Goal: Find specific page/section: Find specific page/section

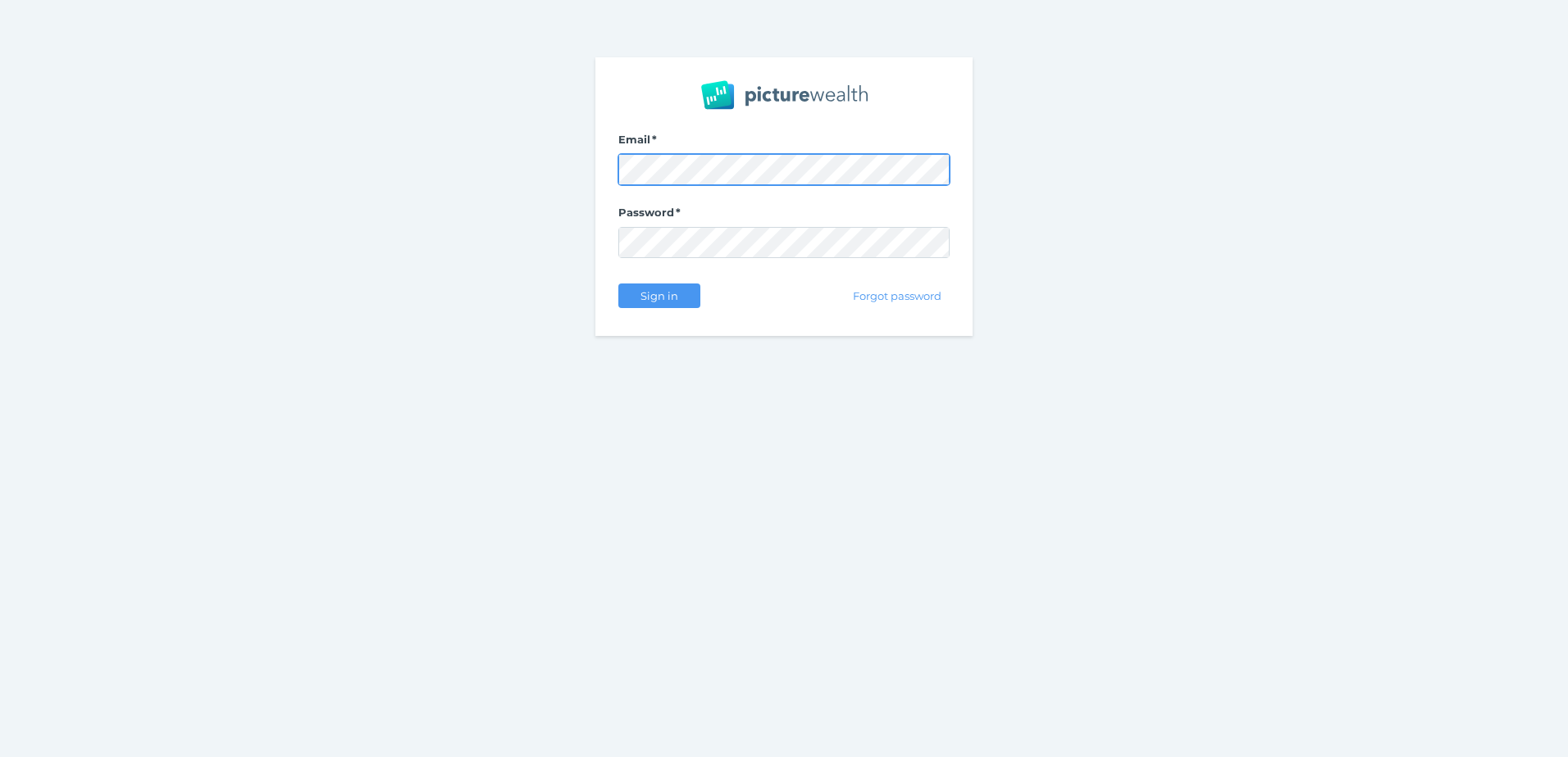
click at [0, 756] on com-1password-button at bounding box center [0, 757] width 0 height 0
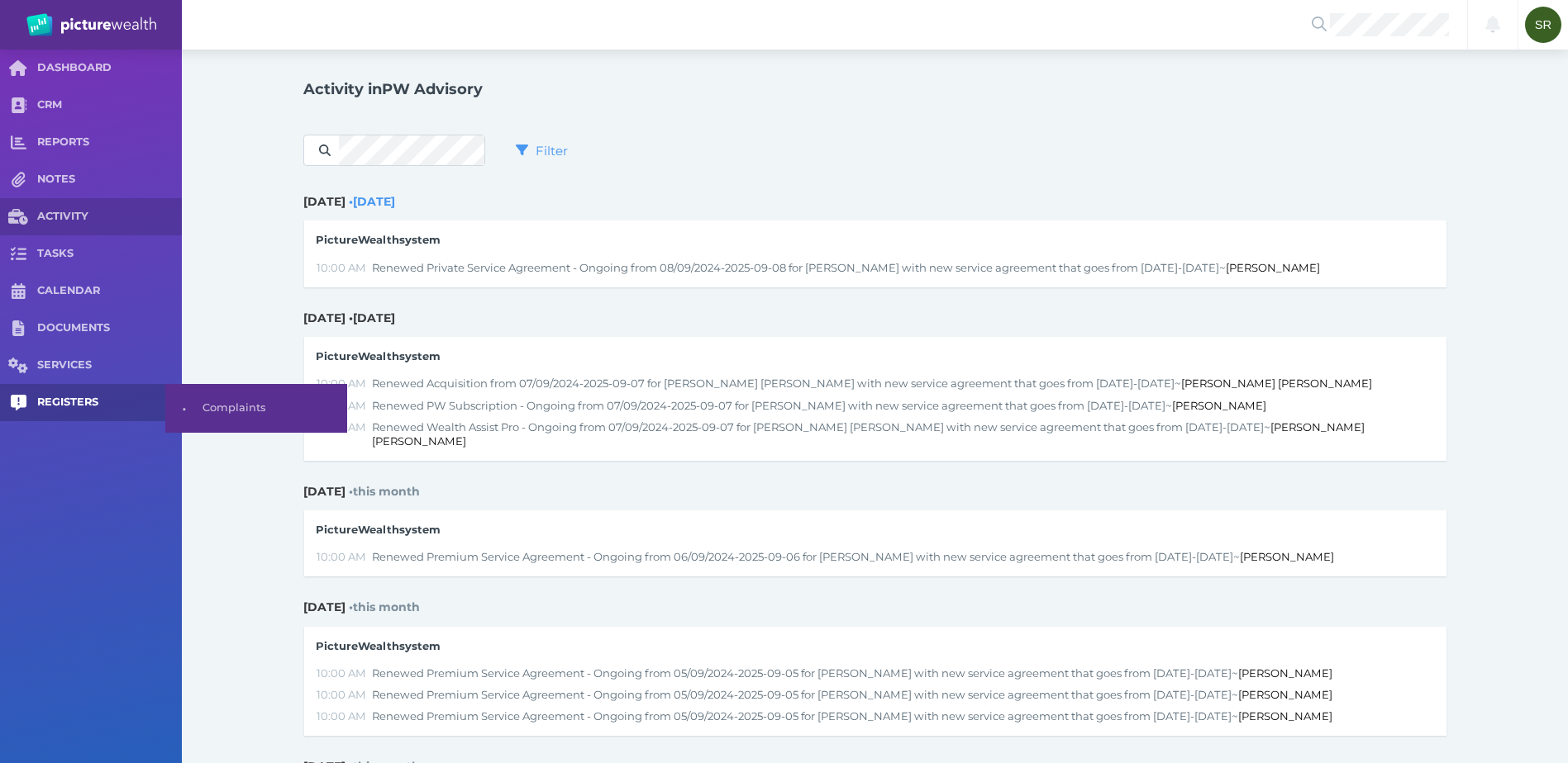
click at [87, 403] on span "REGISTERS" at bounding box center [110, 402] width 144 height 14
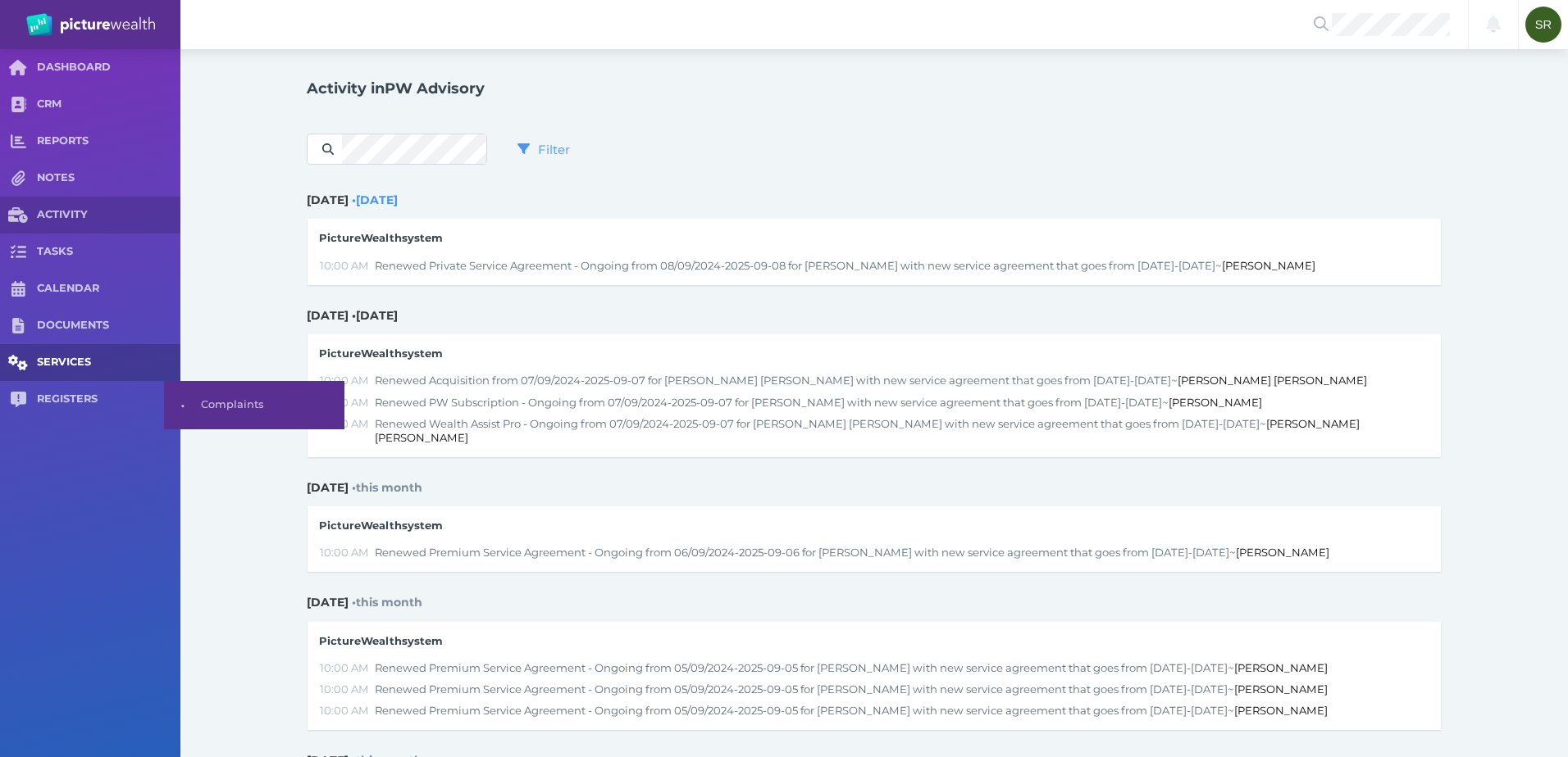
select select "25"
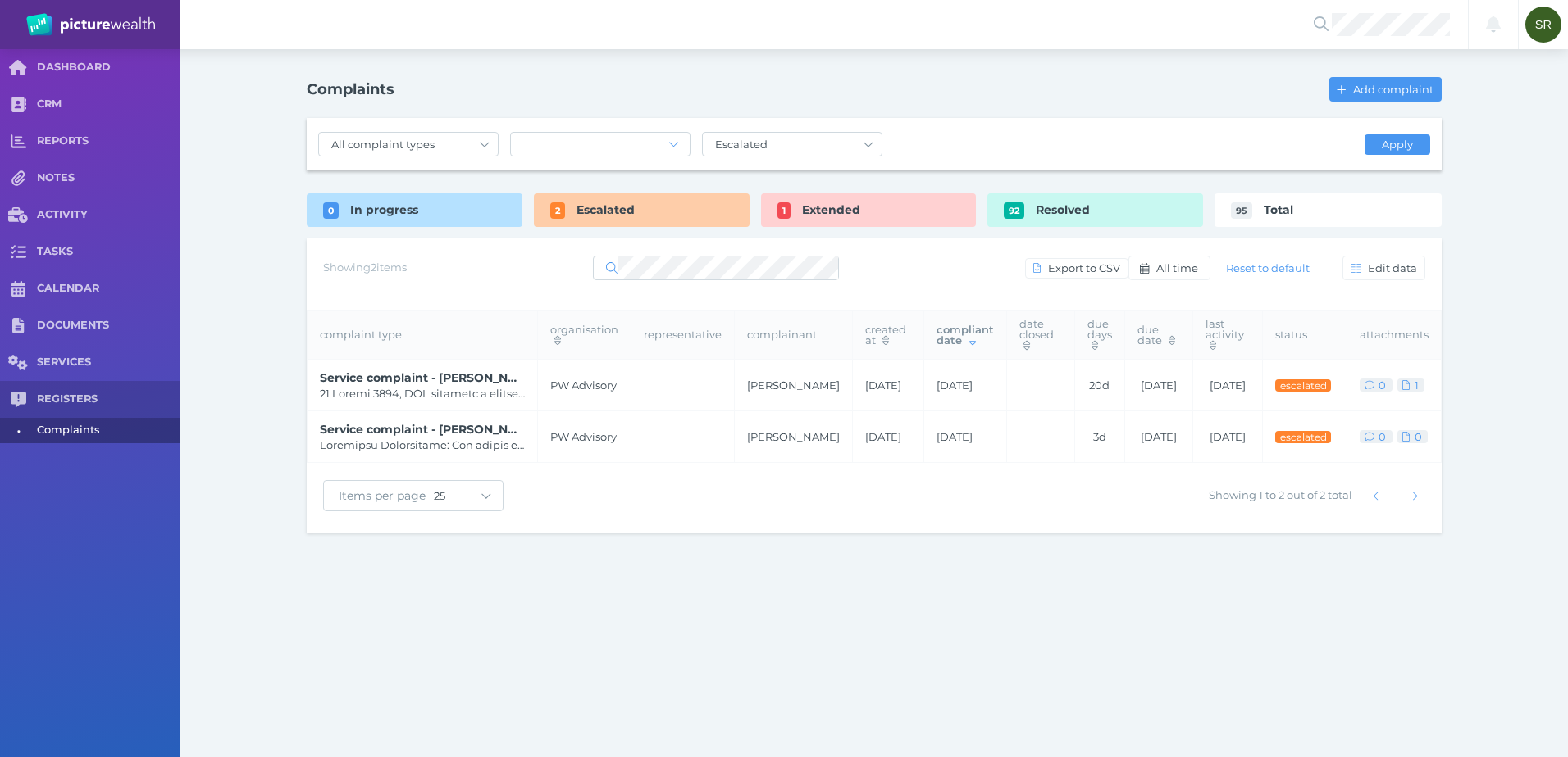
click at [576, 619] on div "Notifications All clear! SR [PERSON_NAME] [PERSON_NAME][EMAIL_ADDRESS][DOMAIN_N…" at bounding box center [784, 378] width 1568 height 757
click at [838, 204] on span "Extended" at bounding box center [831, 210] width 59 height 15
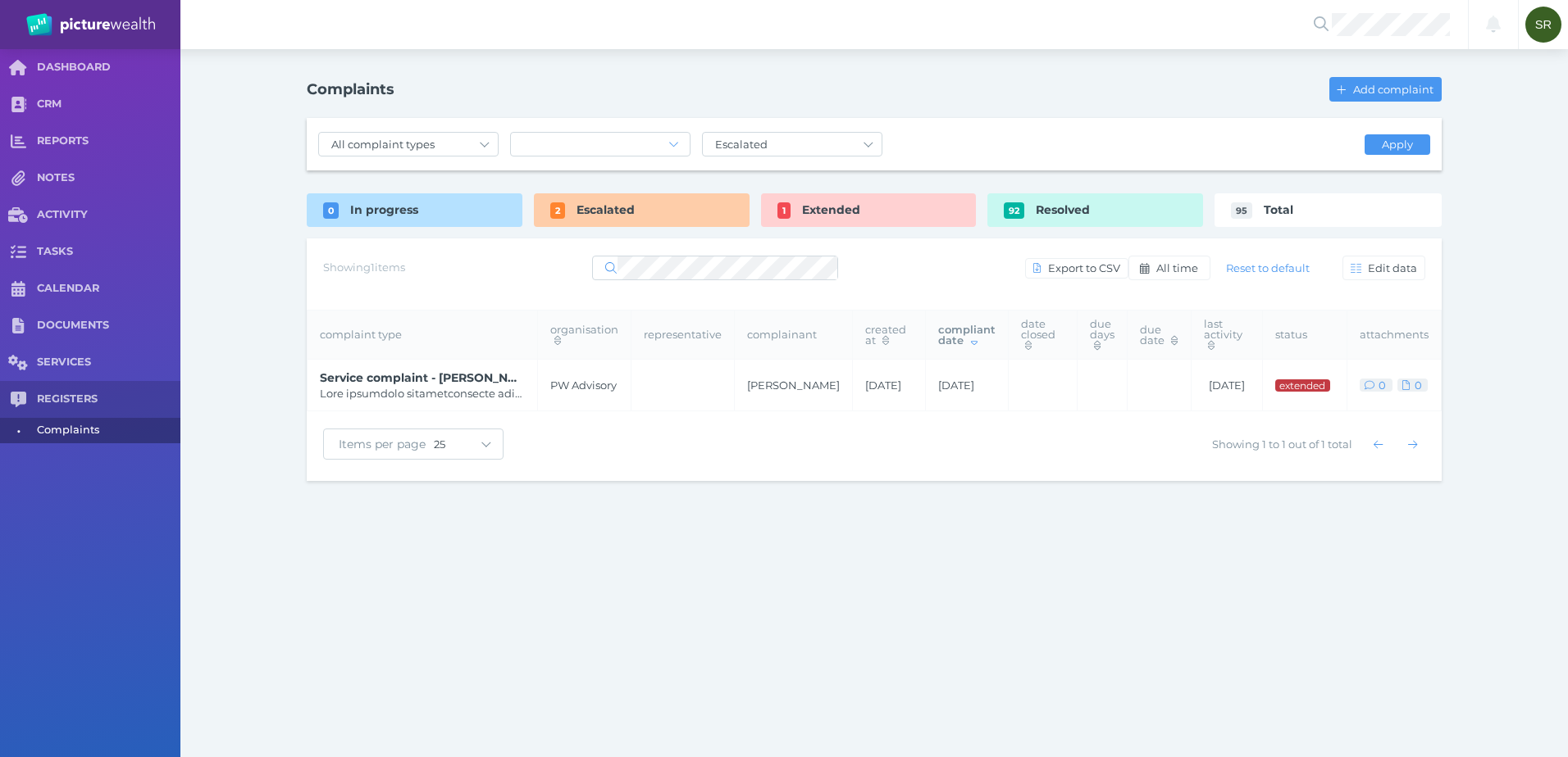
click at [687, 170] on div "Complaints Add complaint All complaint types Service complaint Product complain…" at bounding box center [874, 276] width 1181 height 455
click at [657, 210] on div "Escalated" at bounding box center [642, 210] width 216 height 33
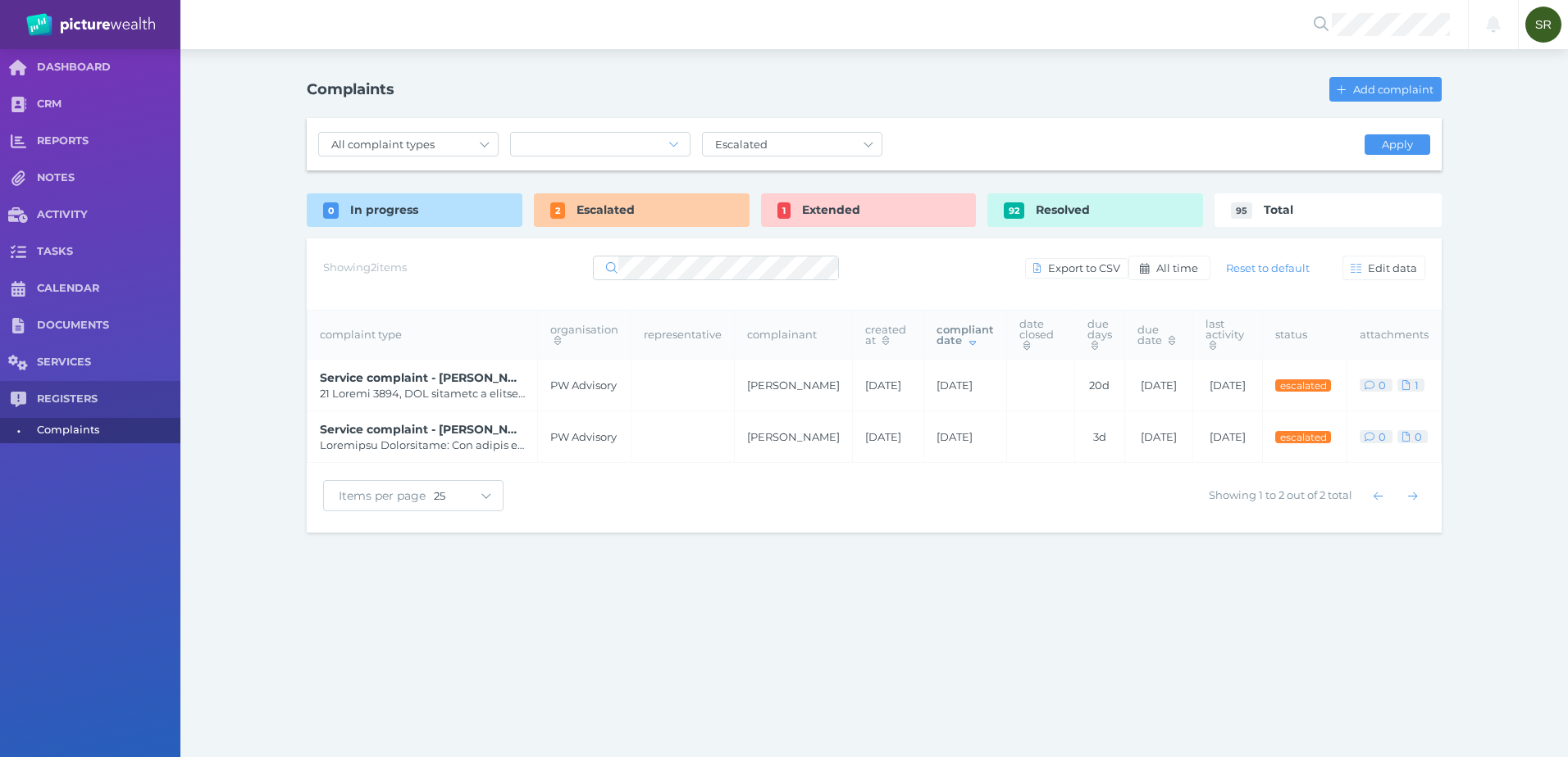
click at [645, 591] on div "Notifications All clear! SR [PERSON_NAME] [PERSON_NAME][EMAIL_ADDRESS][DOMAIN_N…" at bounding box center [784, 378] width 1568 height 757
click at [448, 438] on span at bounding box center [422, 445] width 205 height 14
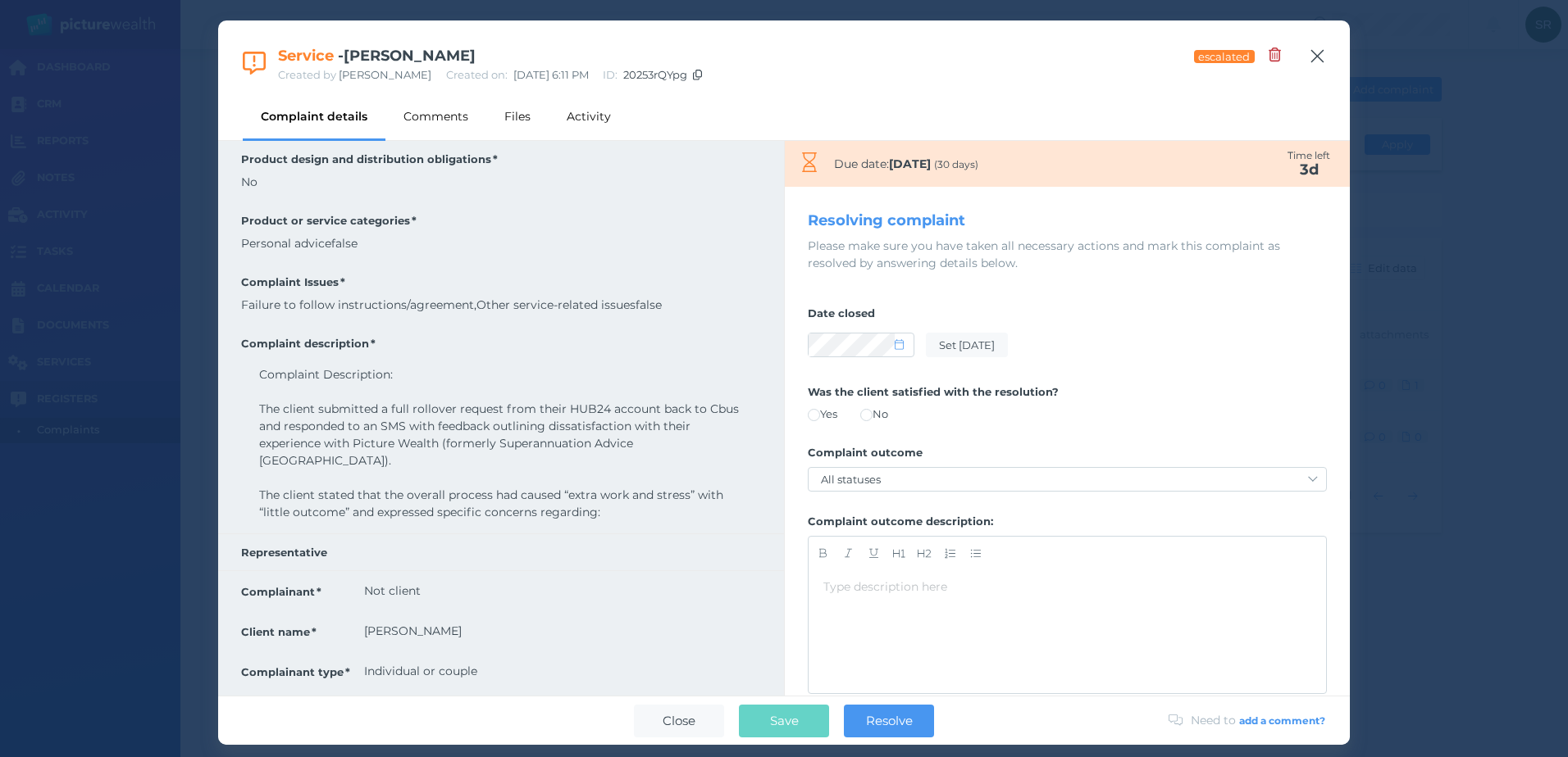
click at [1310, 52] on icon "button" at bounding box center [1317, 56] width 16 height 20
